Goal: Find specific fact: Find specific fact

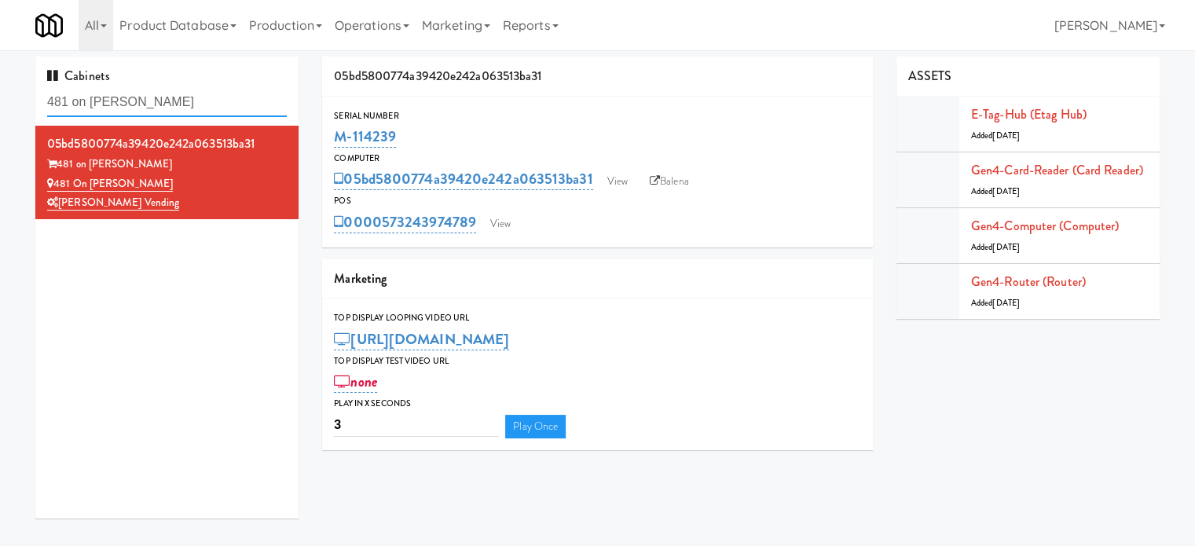
click at [200, 100] on input "481 on [PERSON_NAME]" at bounding box center [167, 102] width 240 height 29
paste input "OHS - Fridge A"
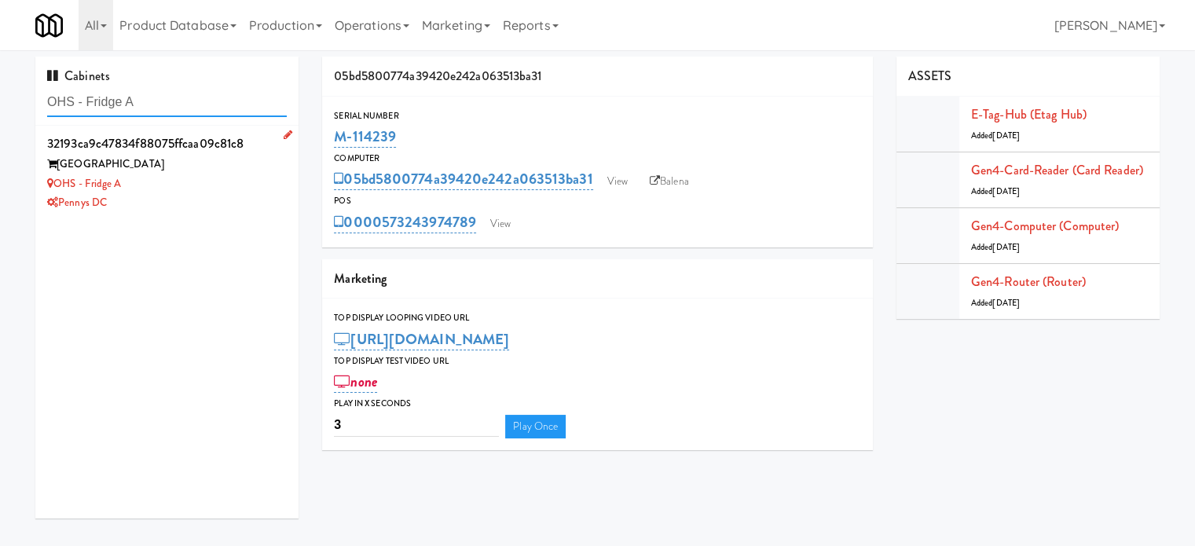
type input "OHS - Fridge A"
drag, startPoint x: 254, startPoint y: 199, endPoint x: 481, endPoint y: 153, distance: 231.6
click at [254, 198] on div "Pennys DC" at bounding box center [167, 203] width 240 height 20
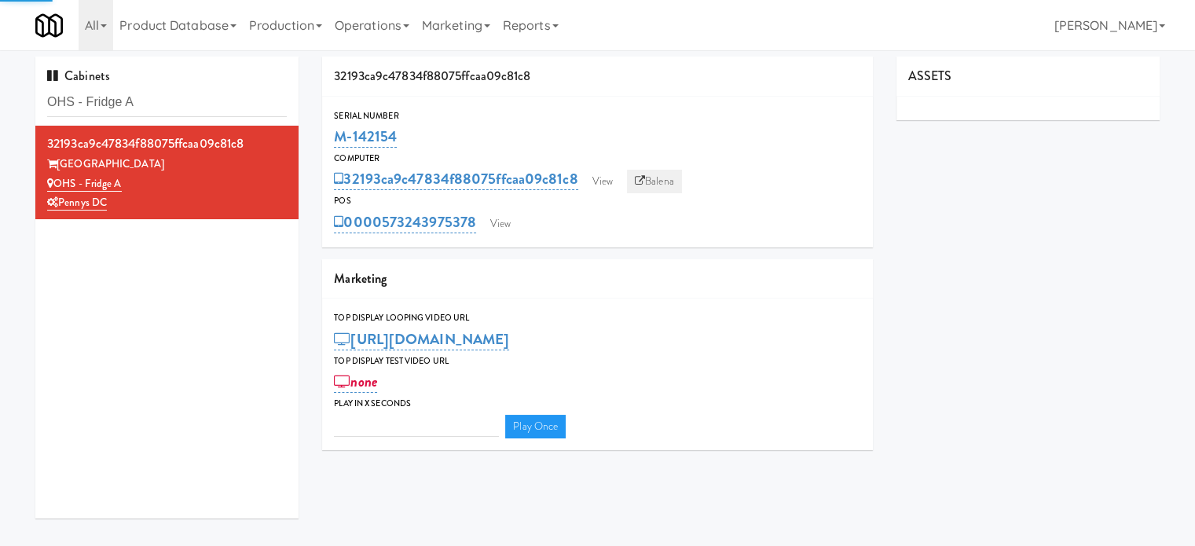
type input "3"
click at [667, 185] on link "Balena" at bounding box center [654, 182] width 55 height 24
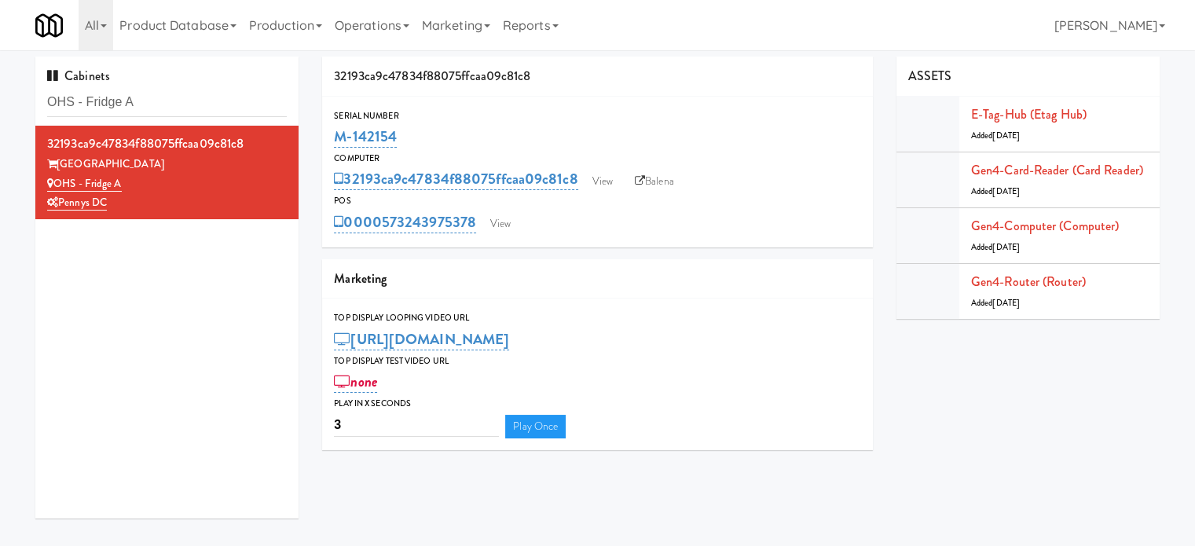
drag, startPoint x: 409, startPoint y: 133, endPoint x: 324, endPoint y: 136, distance: 84.9
click at [324, 136] on div "Serial Number M-142154" at bounding box center [597, 129] width 551 height 42
copy link "M-142154"
